Goal: Transaction & Acquisition: Purchase product/service

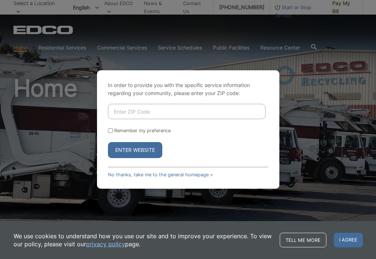
click at [333, 7] on div "In order to provide you with the specific service information regarding your co…" at bounding box center [188, 129] width 376 height 259
click at [141, 149] on button "Enter Website" at bounding box center [135, 150] width 54 height 16
click at [342, 238] on span "I agree" at bounding box center [347, 240] width 29 height 15
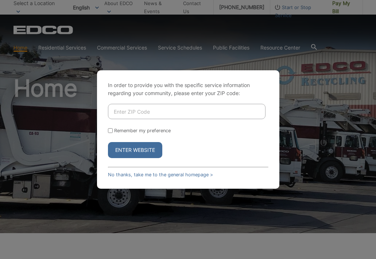
click at [147, 151] on button "Enter Website" at bounding box center [135, 150] width 54 height 16
click at [140, 148] on button "Enter Website" at bounding box center [135, 150] width 54 height 16
click at [134, 145] on button "Enter Website" at bounding box center [135, 150] width 54 height 16
click at [122, 172] on link "No thanks, take me to the general homepage >" at bounding box center [160, 174] width 105 height 5
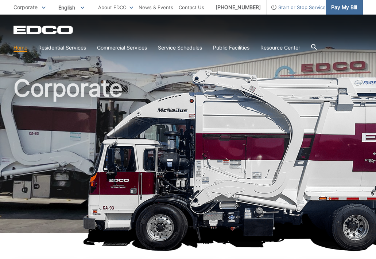
click at [339, 7] on span "Pay My Bill" at bounding box center [344, 7] width 26 height 8
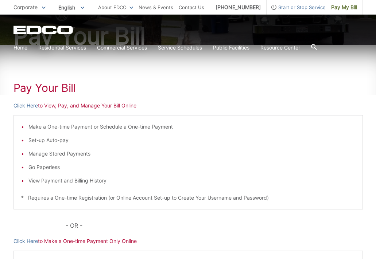
scroll to position [83, 0]
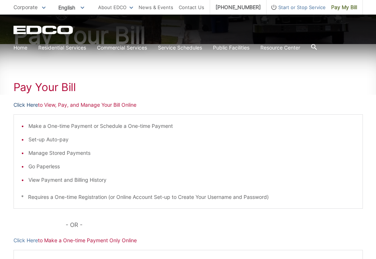
click at [32, 105] on link "Click Here" at bounding box center [25, 105] width 24 height 8
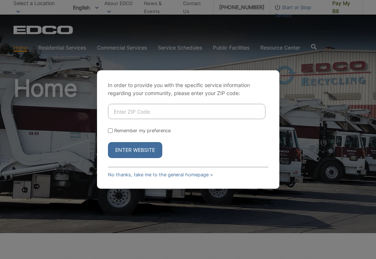
click at [336, 3] on div "In order to provide you with the specific service information regarding your co…" at bounding box center [188, 129] width 376 height 259
click at [145, 173] on link "No thanks, take me to the general homepage >" at bounding box center [160, 174] width 105 height 5
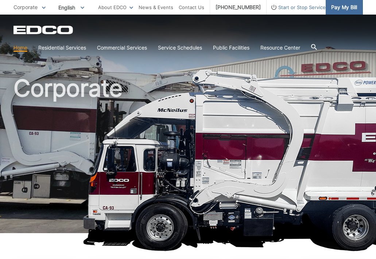
click at [350, 7] on span "Pay My Bill" at bounding box center [344, 7] width 26 height 8
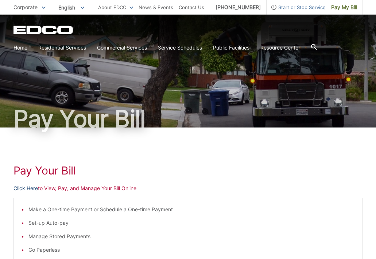
click at [29, 188] on link "Click Here" at bounding box center [25, 188] width 24 height 8
